Goal: Ask a question

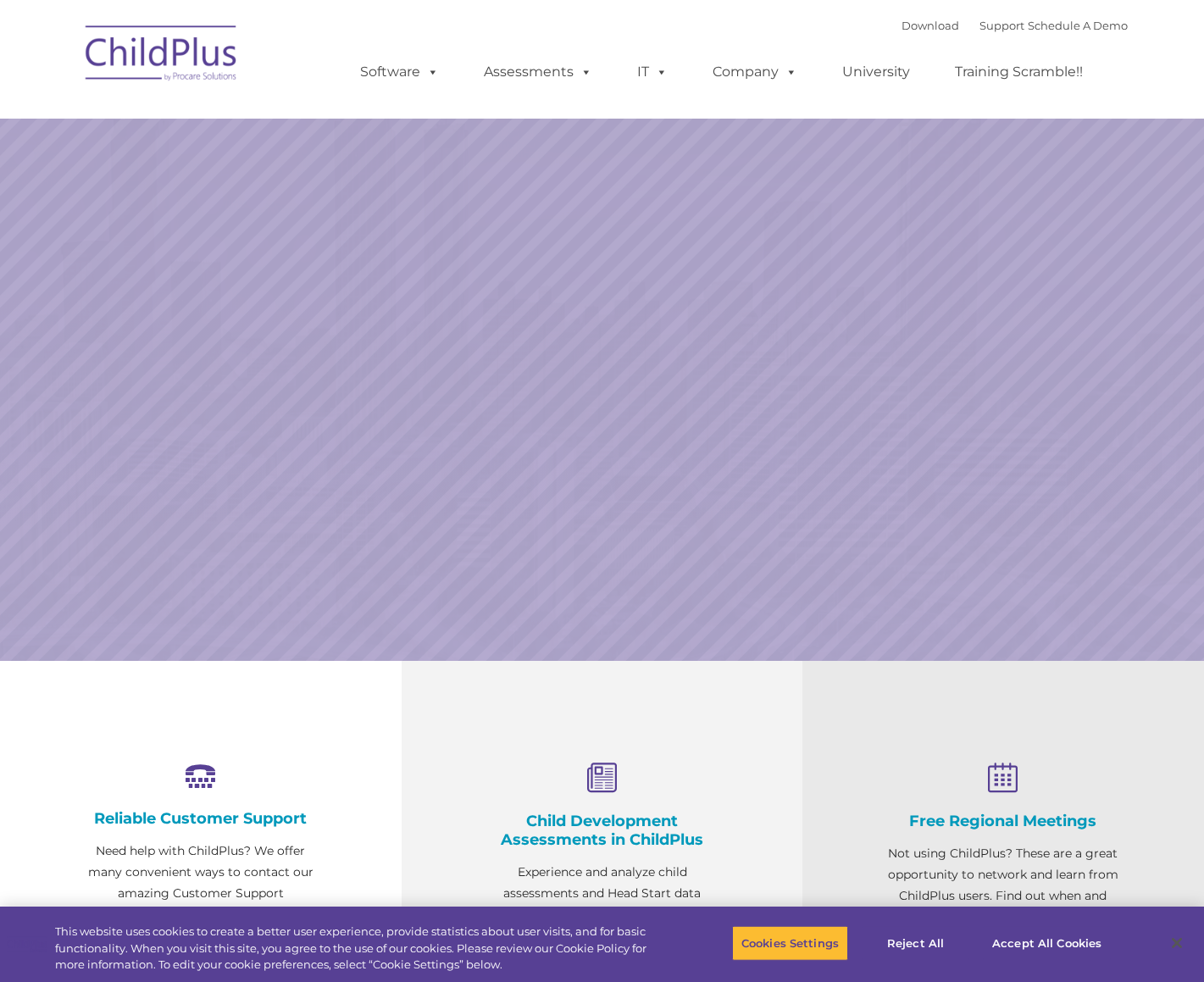
select select "MEDIUM"
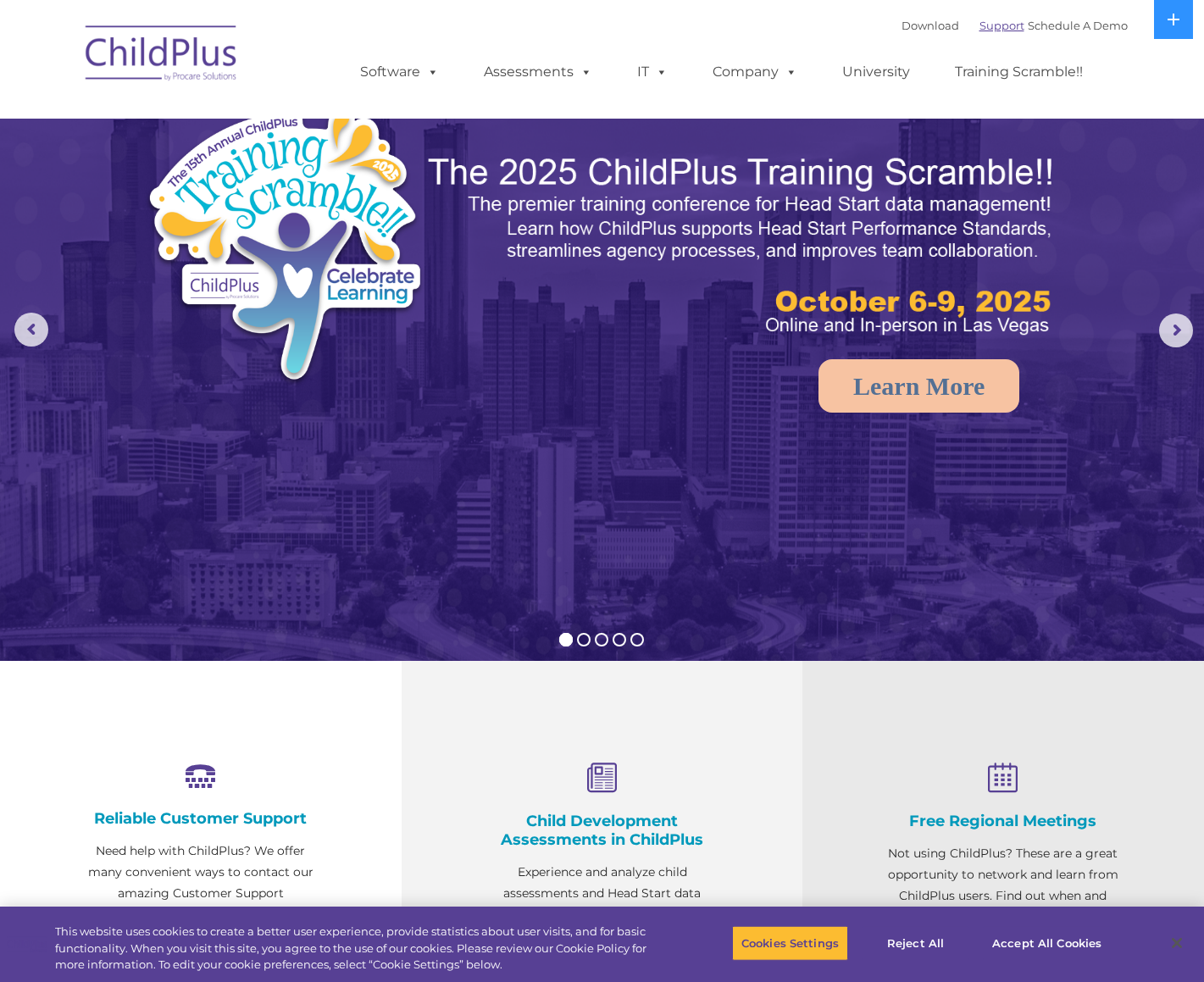
click at [980, 25] on link "Support" at bounding box center [1002, 26] width 45 height 13
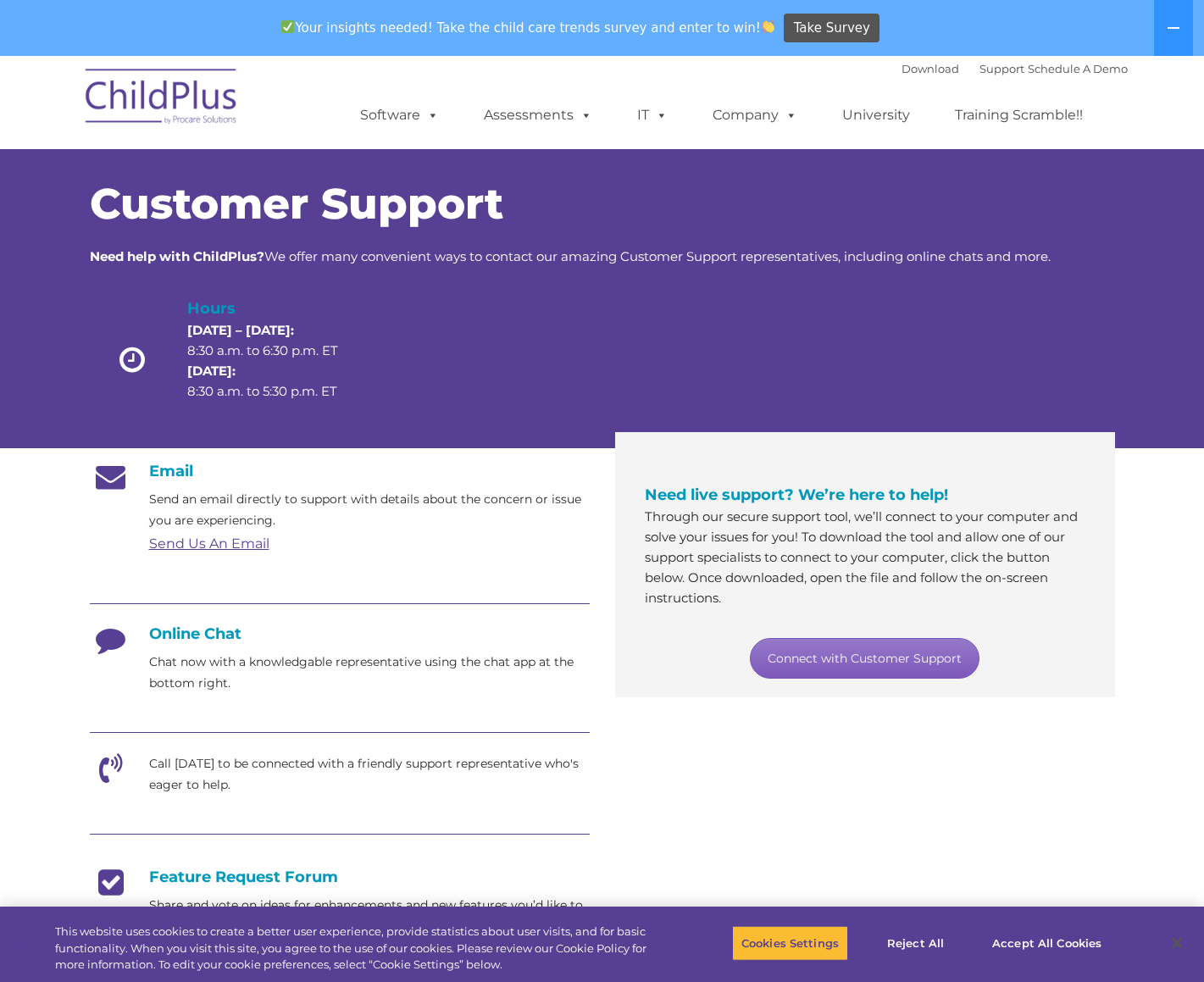
click at [905, 654] on link "Connect with Customer Support" at bounding box center [865, 659] width 230 height 41
